Goal: Information Seeking & Learning: Learn about a topic

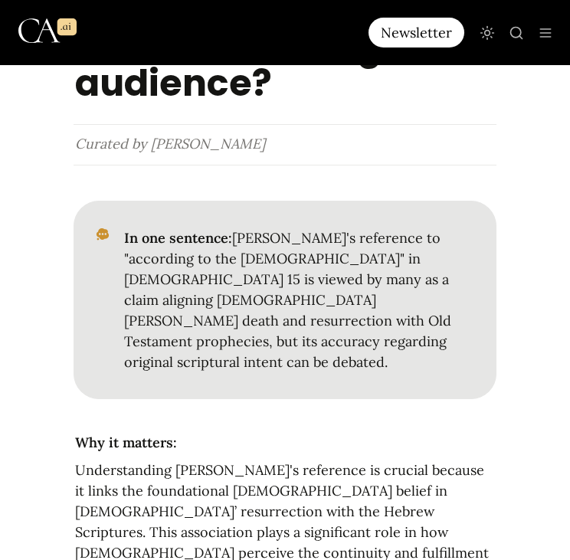
scroll to position [537, 0]
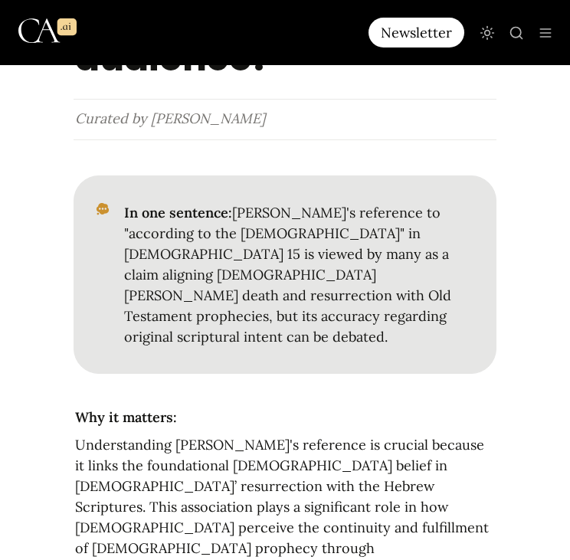
drag, startPoint x: 343, startPoint y: 453, endPoint x: 314, endPoint y: 468, distance: 33.3
drag, startPoint x: 314, startPoint y: 468, endPoint x: 334, endPoint y: 460, distance: 22.1
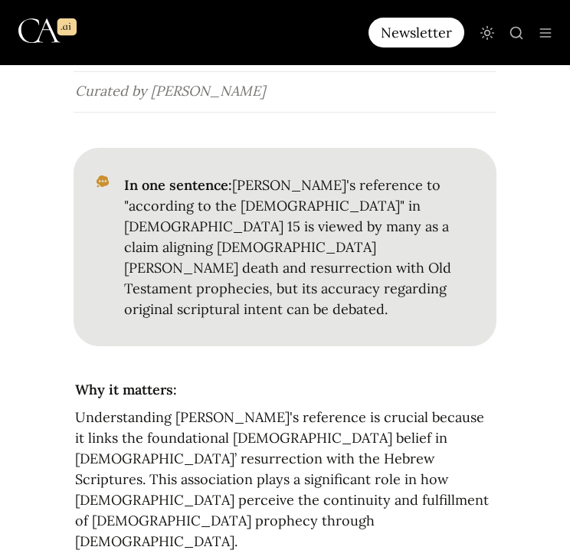
scroll to position [613, 0]
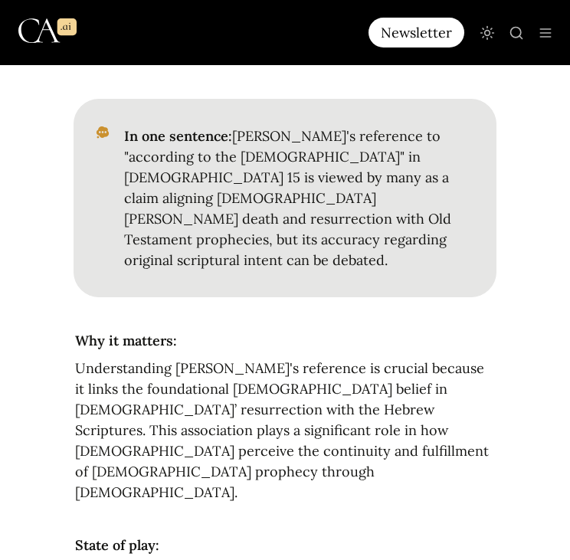
drag, startPoint x: 343, startPoint y: 453, endPoint x: 402, endPoint y: 436, distance: 60.7
drag, startPoint x: 402, startPoint y: 436, endPoint x: 335, endPoint y: 399, distance: 76.6
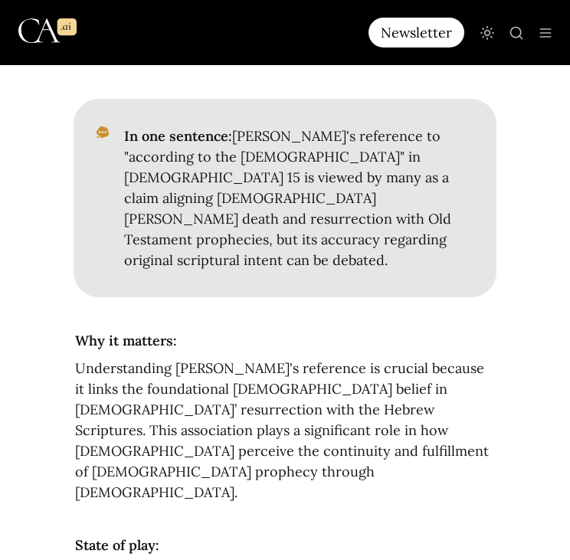
drag, startPoint x: 71, startPoint y: 376, endPoint x: 399, endPoint y: 449, distance: 336.1
drag, startPoint x: 399, startPoint y: 449, endPoint x: 318, endPoint y: 434, distance: 82.6
copy p "In [DEMOGRAPHIC_DATA] 15, [PERSON_NAME] emphasizes that [DEMOGRAPHIC_DATA] died…"
